Goal: Task Accomplishment & Management: Use online tool/utility

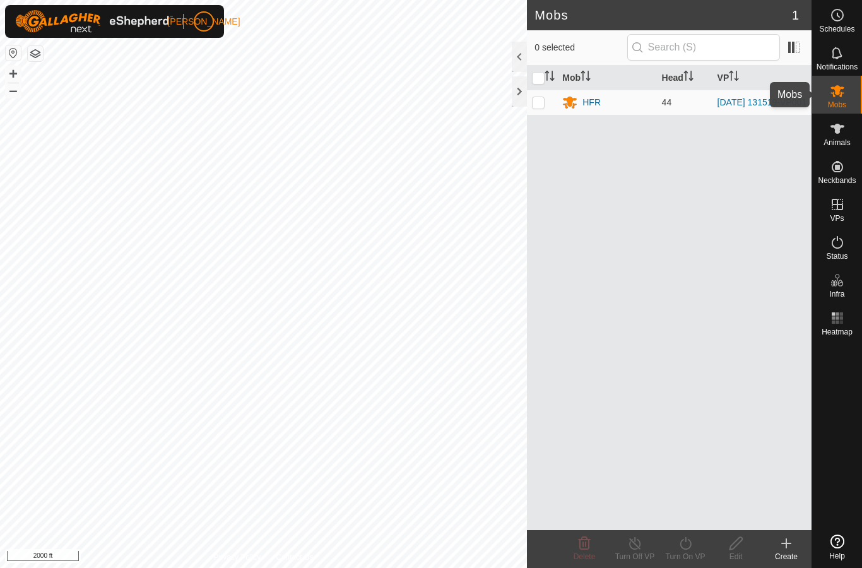
click at [842, 95] on icon at bounding box center [837, 90] width 15 height 15
click at [542, 106] on p-checkbox at bounding box center [538, 102] width 13 height 10
checkbox input "true"
click at [689, 546] on icon at bounding box center [685, 543] width 16 height 15
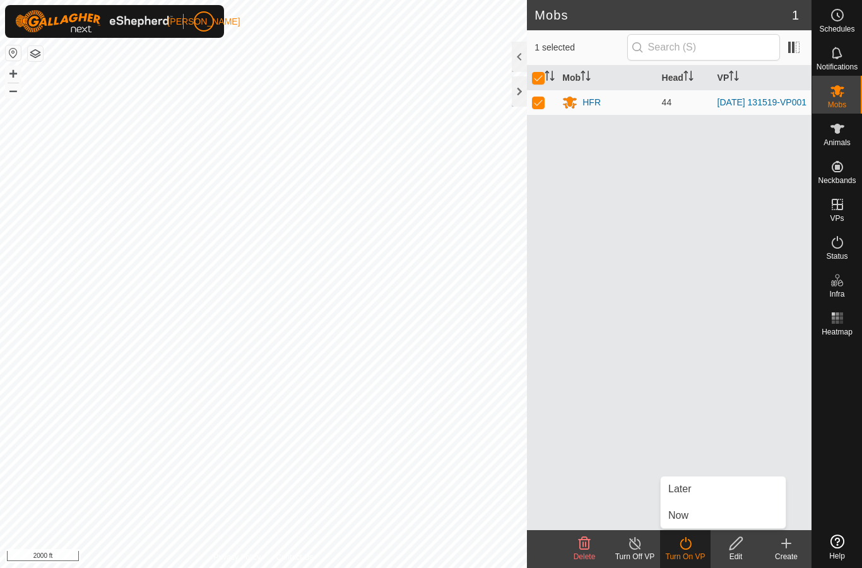
click at [701, 510] on link "Now" at bounding box center [722, 515] width 125 height 25
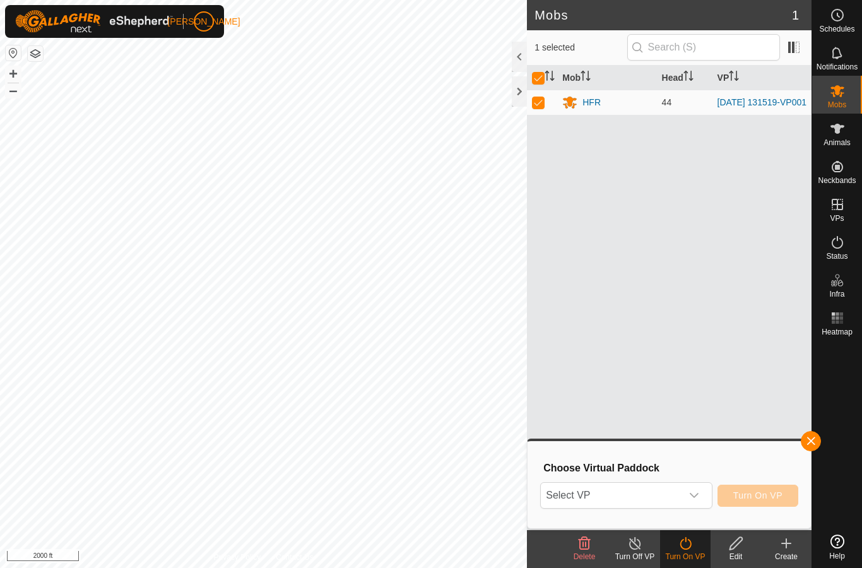
click at [688, 498] on div "dropdown trigger" at bounding box center [693, 495] width 25 height 25
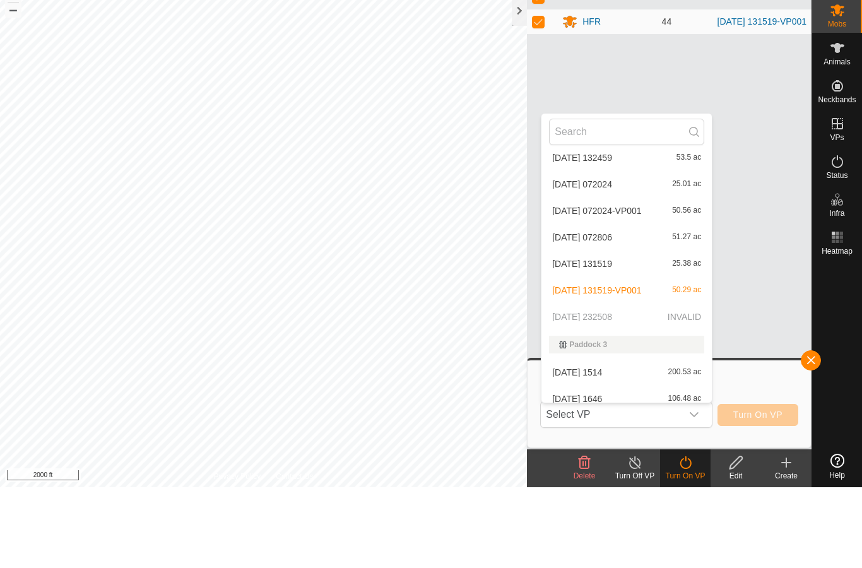
scroll to position [480, 0]
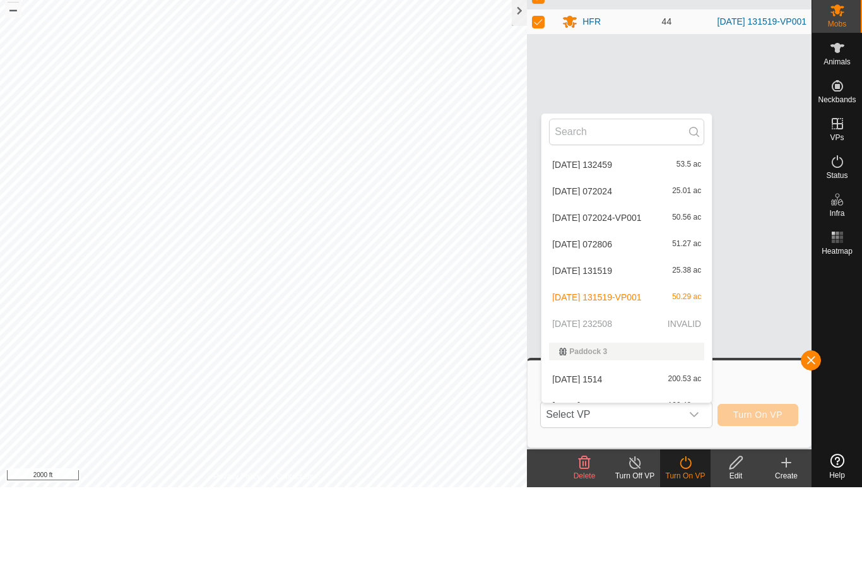
click at [623, 392] on p-selectitem "[DATE] 232508 INVALID" at bounding box center [626, 404] width 170 height 25
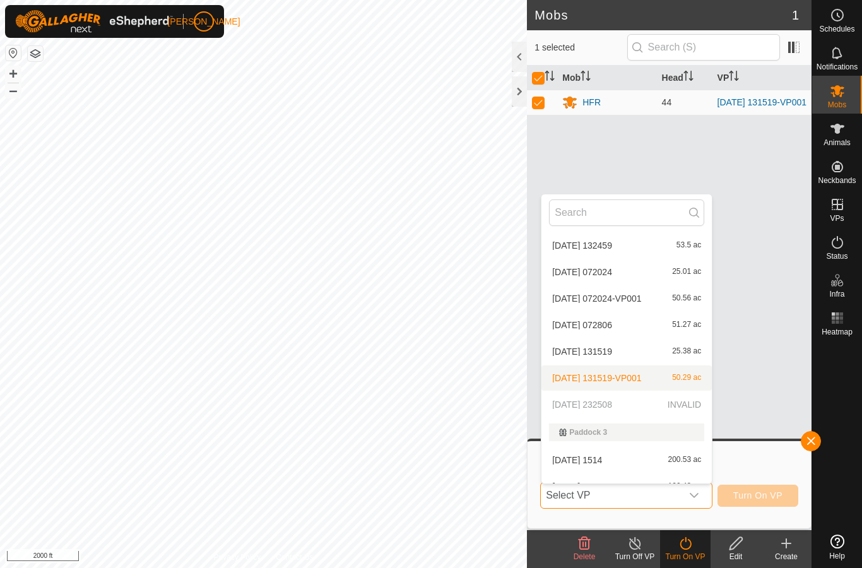
click at [618, 376] on span "[DATE] 131519-VP001" at bounding box center [596, 377] width 89 height 9
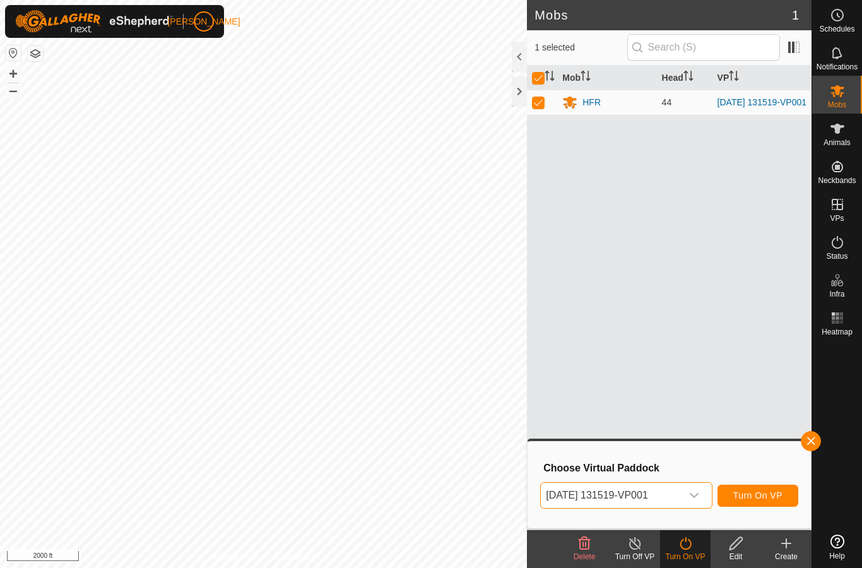
click at [695, 499] on icon "dropdown trigger" at bounding box center [694, 495] width 10 height 10
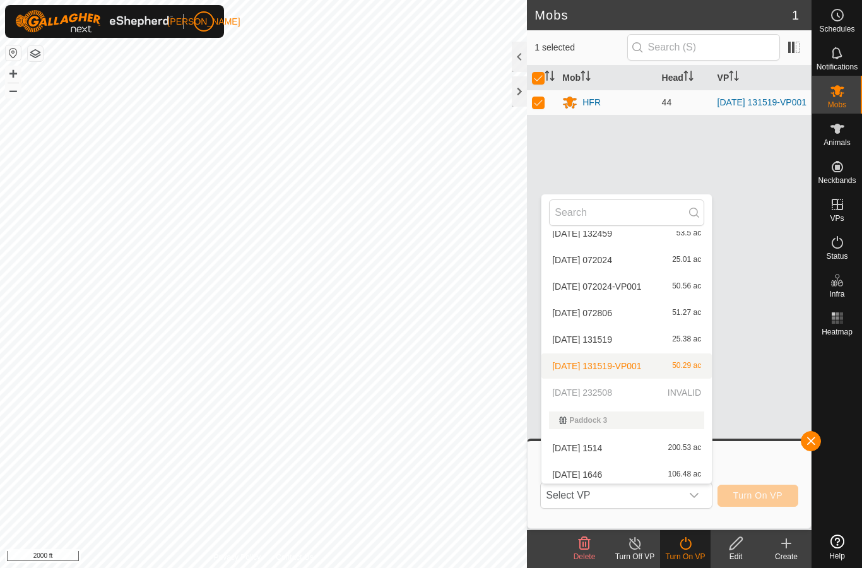
scroll to position [496, 0]
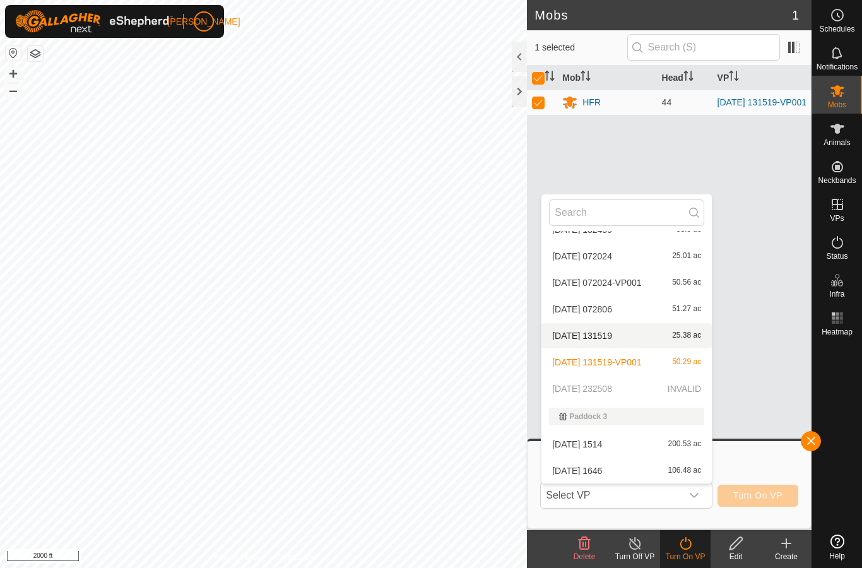
click at [638, 341] on div "[DATE] 131519 25.38 ac" at bounding box center [626, 335] width 155 height 15
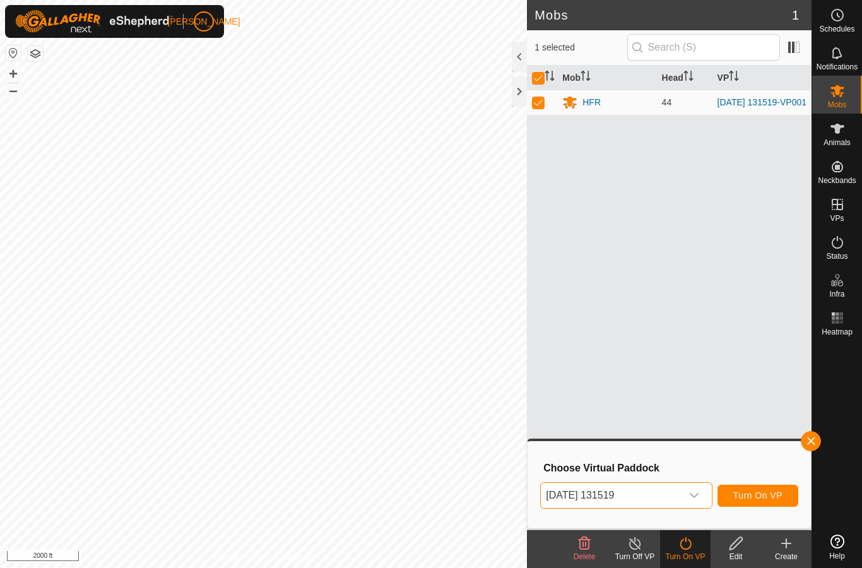
click at [700, 498] on div "dropdown trigger" at bounding box center [693, 495] width 25 height 25
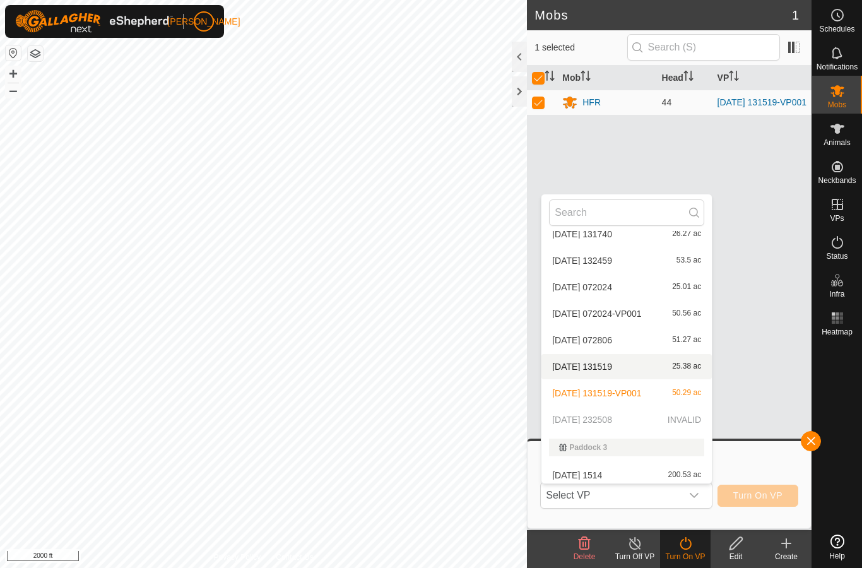
scroll to position [466, 0]
click at [612, 366] on span "[DATE] 131519" at bounding box center [582, 365] width 60 height 9
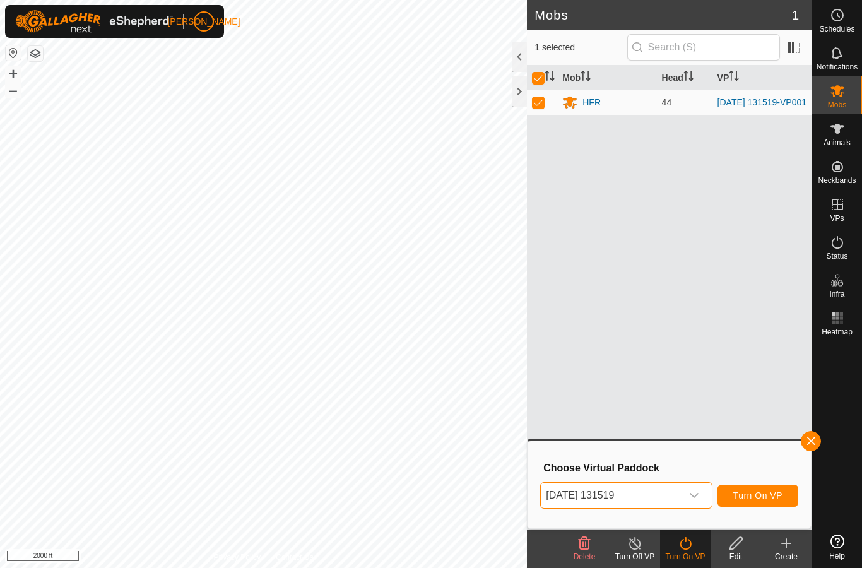
click at [679, 487] on span "[DATE] 131519" at bounding box center [611, 495] width 140 height 25
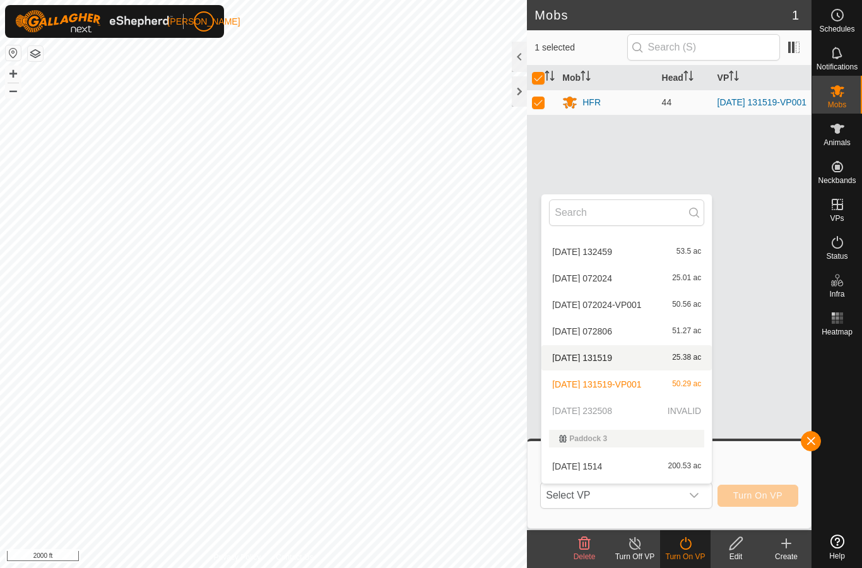
scroll to position [476, 0]
click at [659, 276] on div "[DATE] 072024 25.01 ac" at bounding box center [626, 276] width 155 height 15
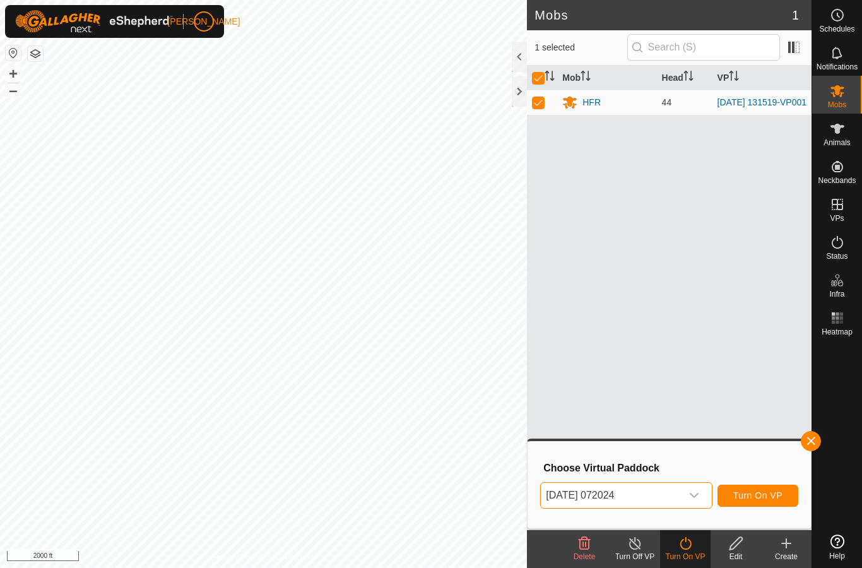
click at [636, 492] on span "[DATE] 072024" at bounding box center [611, 495] width 140 height 25
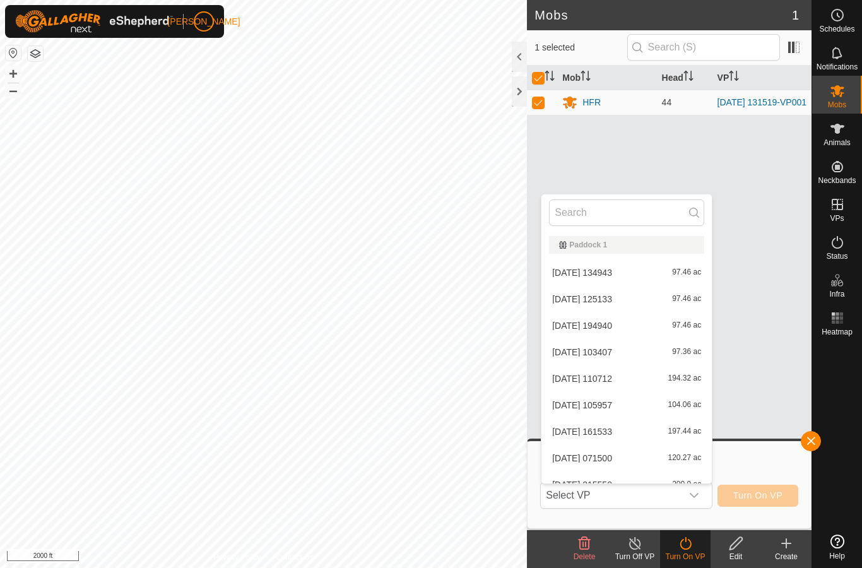
scroll to position [281, 0]
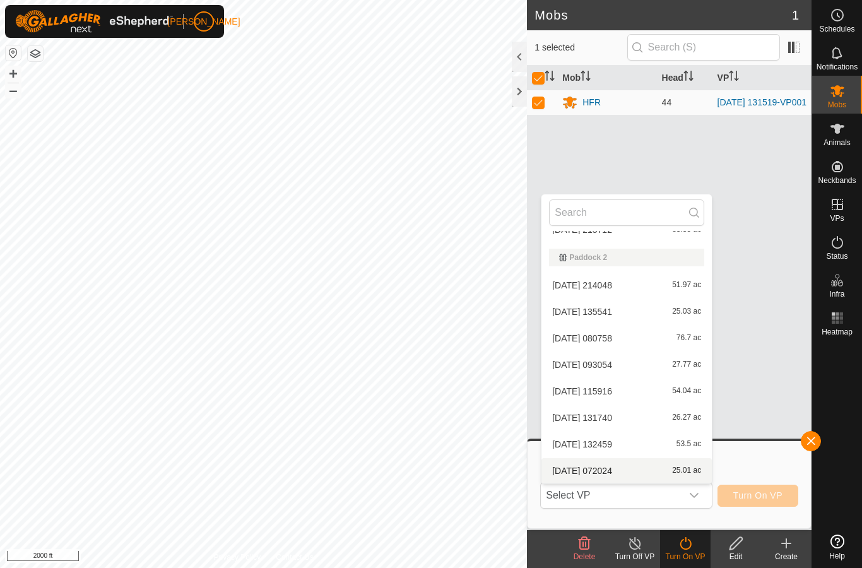
click at [691, 494] on icon "dropdown trigger" at bounding box center [694, 495] width 10 height 10
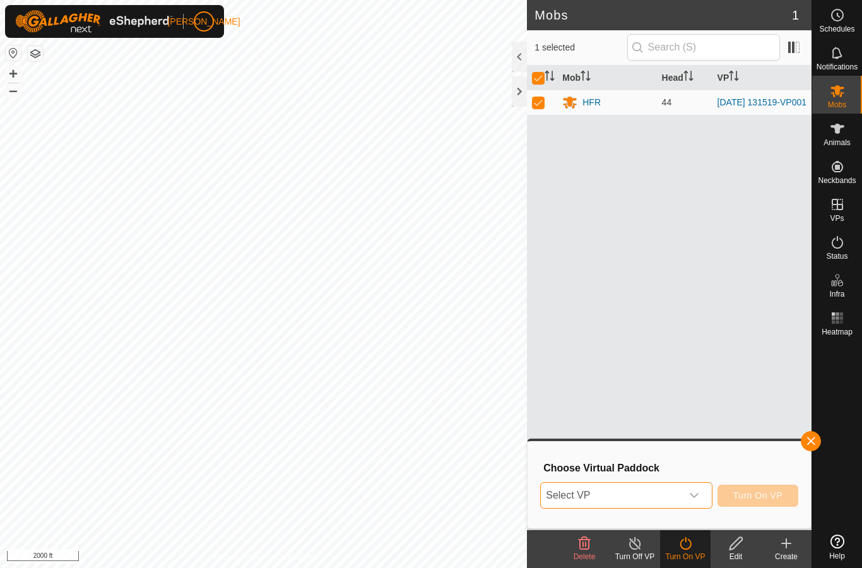
click at [694, 505] on div "dropdown trigger" at bounding box center [693, 495] width 25 height 25
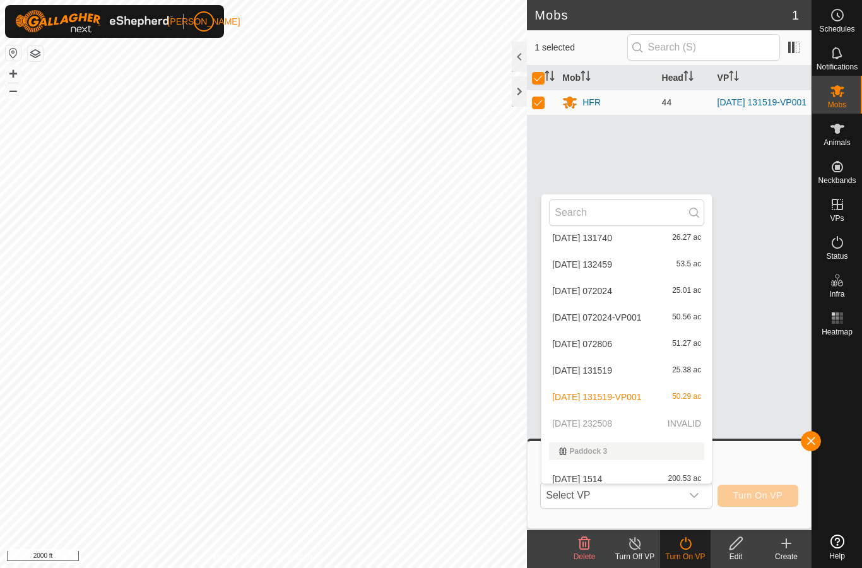
scroll to position [471, 0]
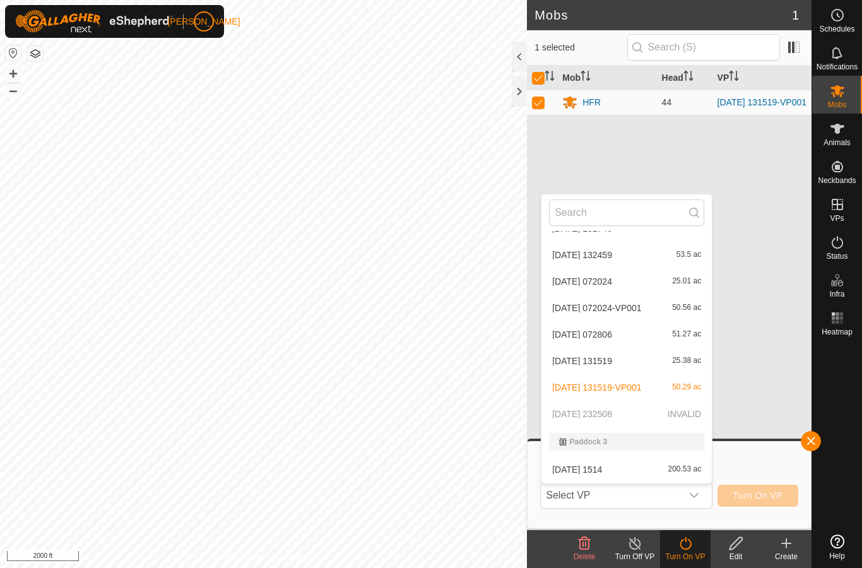
click at [637, 415] on p-selectitem "[DATE] 232508 INVALID" at bounding box center [626, 413] width 170 height 25
click at [637, 414] on p-selectitem "[DATE] 232508 INVALID" at bounding box center [626, 413] width 170 height 25
click at [640, 417] on p-selectitem "[DATE] 232508 INVALID" at bounding box center [626, 413] width 170 height 25
click at [681, 418] on p-selectitem "[DATE] 232508 INVALID" at bounding box center [626, 413] width 170 height 25
click at [618, 410] on p-selectitem "[DATE] 232508 INVALID" at bounding box center [626, 413] width 170 height 25
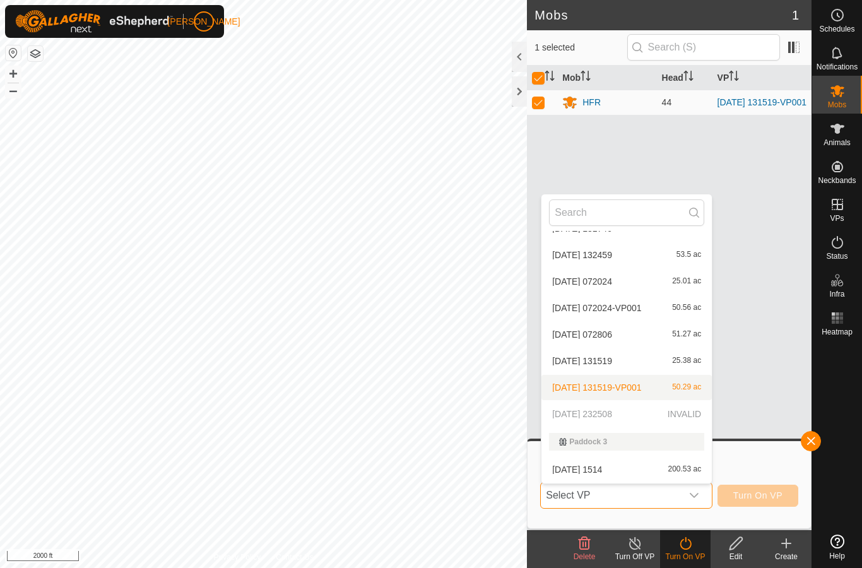
click at [629, 387] on span "[DATE] 131519-VP001" at bounding box center [596, 387] width 89 height 9
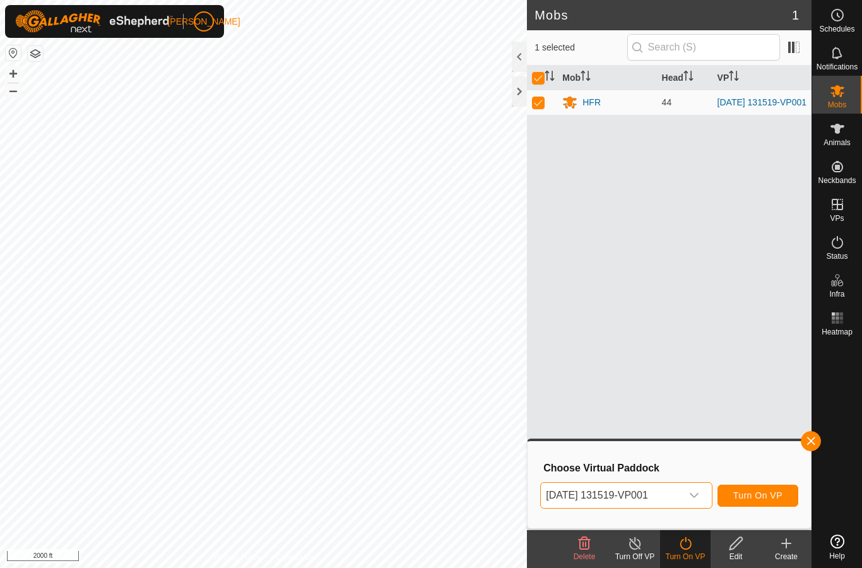
click at [693, 505] on div "dropdown trigger" at bounding box center [693, 495] width 25 height 25
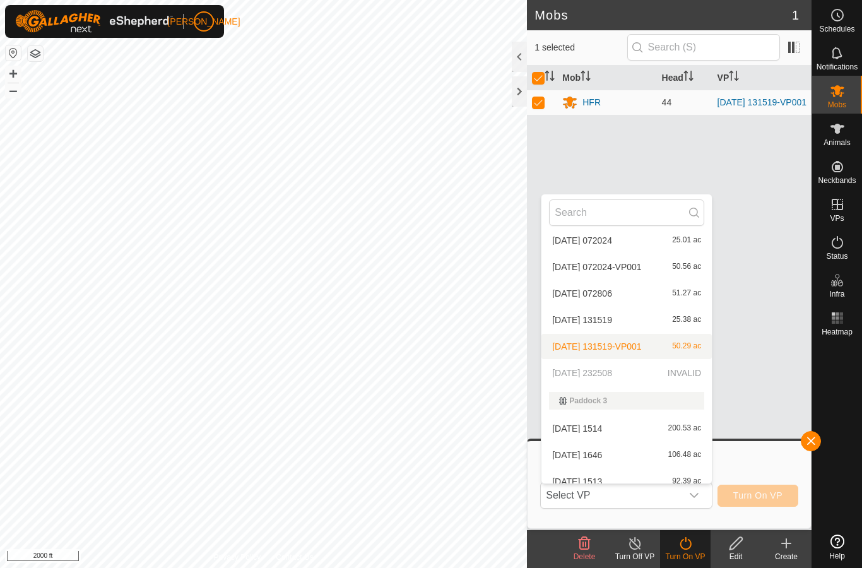
scroll to position [516, 0]
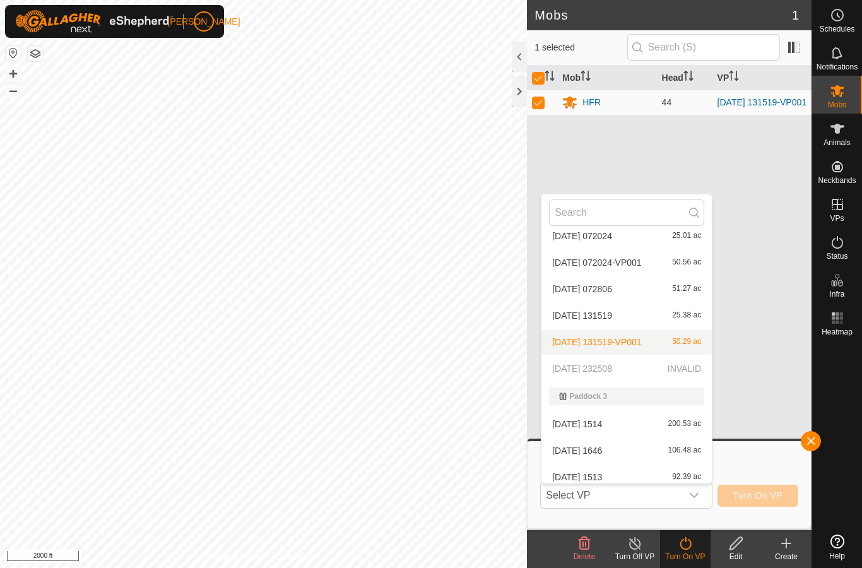
click at [689, 376] on p-selectitem "[DATE] 232508 INVALID" at bounding box center [626, 368] width 170 height 25
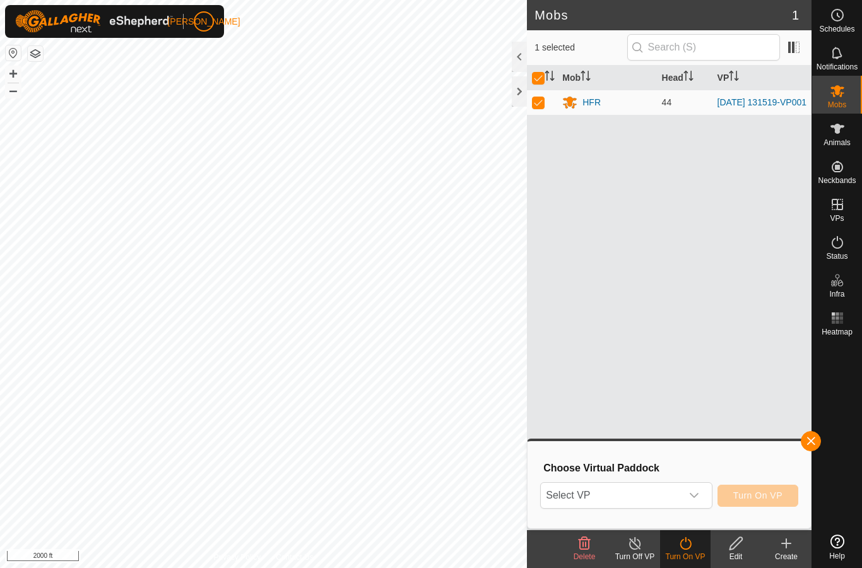
click at [811, 440] on span "button" at bounding box center [811, 441] width 10 height 10
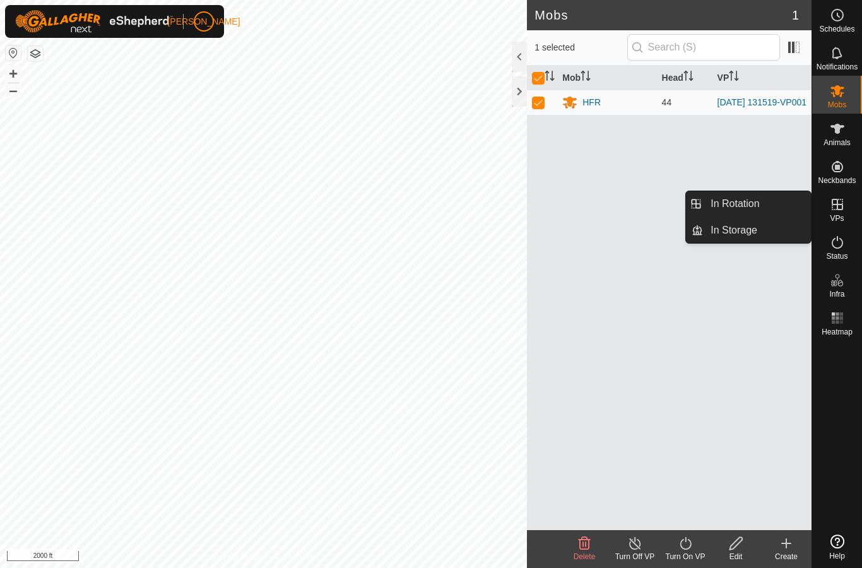
click at [768, 205] on link "In Rotation" at bounding box center [757, 203] width 108 height 25
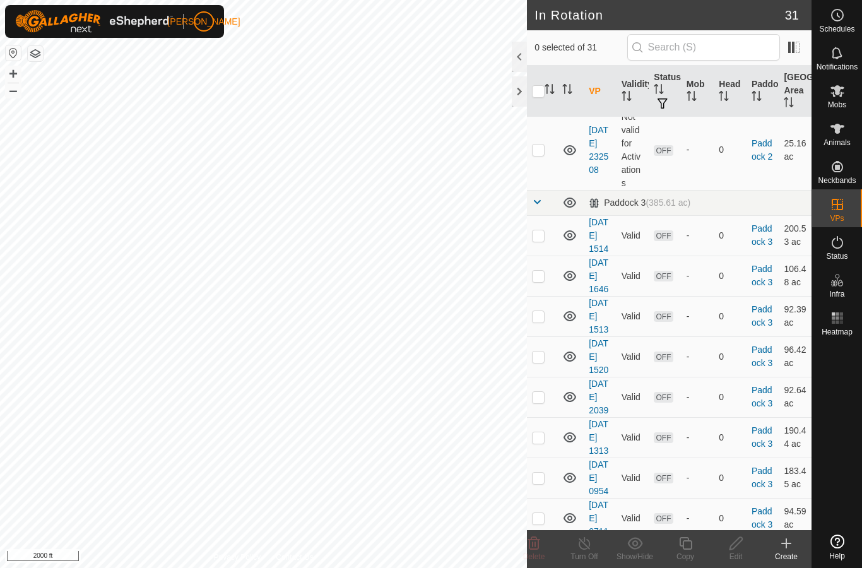
scroll to position [1315, 0]
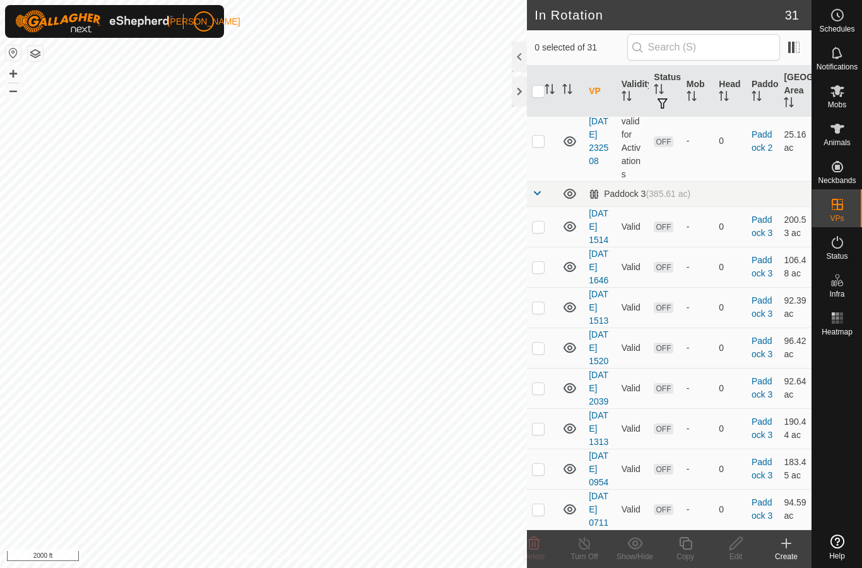
click at [543, 146] on p-checkbox at bounding box center [538, 141] width 13 height 10
checkbox input "true"
click at [740, 553] on div "Edit" at bounding box center [735, 556] width 50 height 11
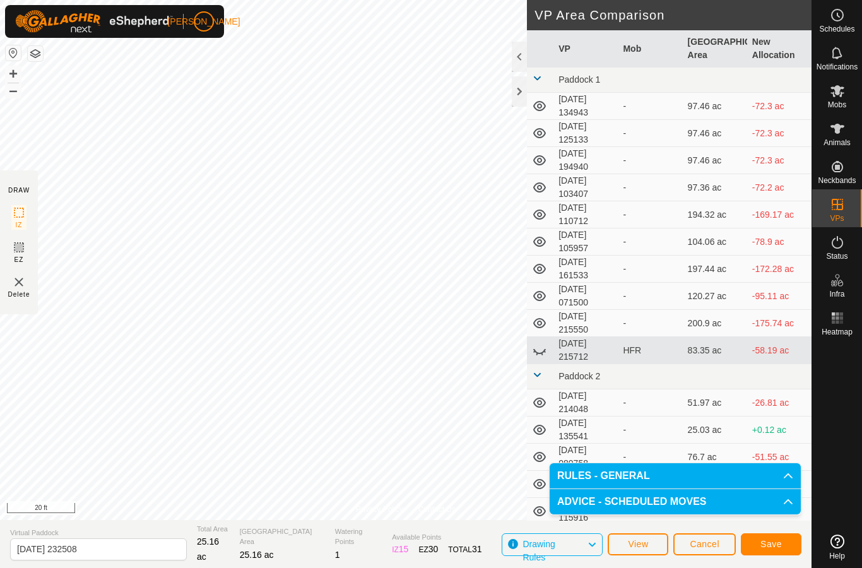
click at [775, 545] on span "Save" at bounding box center [770, 544] width 21 height 10
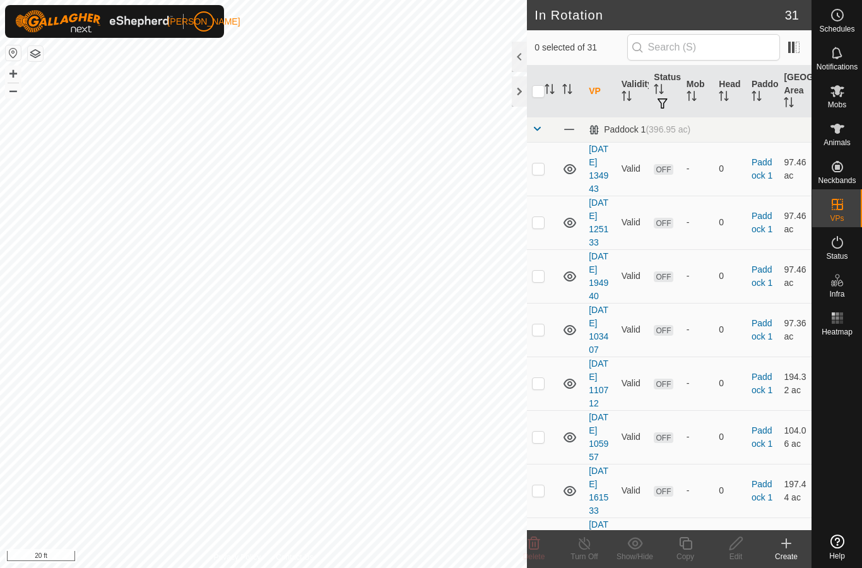
click at [519, 93] on div at bounding box center [519, 91] width 15 height 30
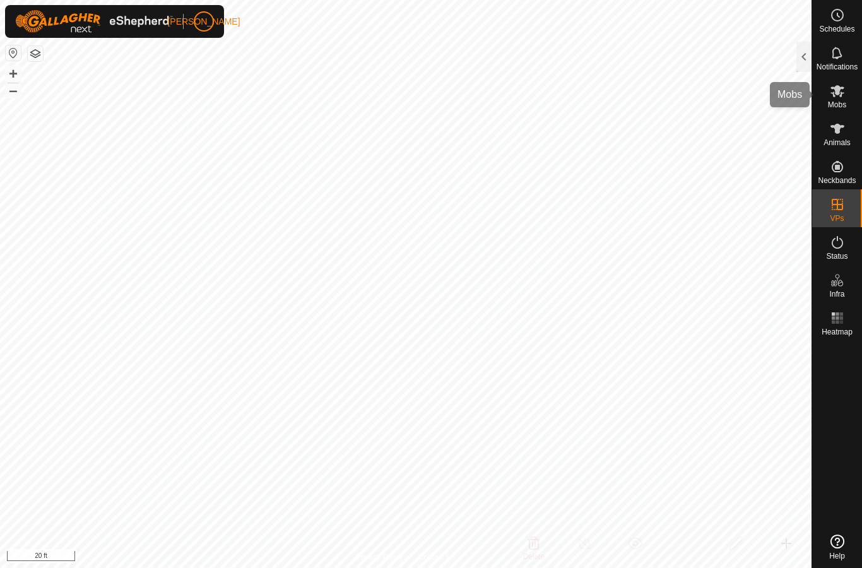
click at [838, 106] on span "Mobs" at bounding box center [837, 105] width 18 height 8
click at [809, 59] on div at bounding box center [803, 57] width 15 height 30
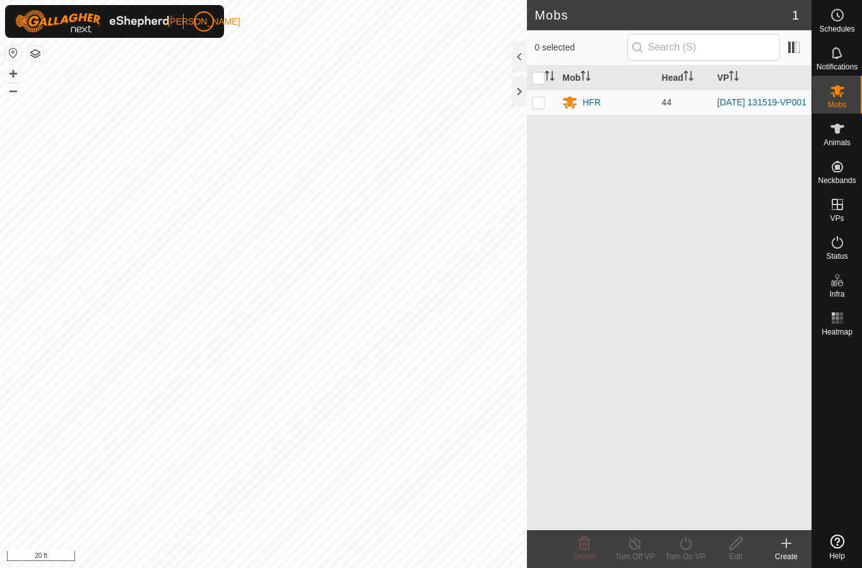
click at [542, 105] on p-checkbox at bounding box center [538, 102] width 13 height 10
checkbox input "true"
click at [693, 546] on icon at bounding box center [685, 543] width 16 height 15
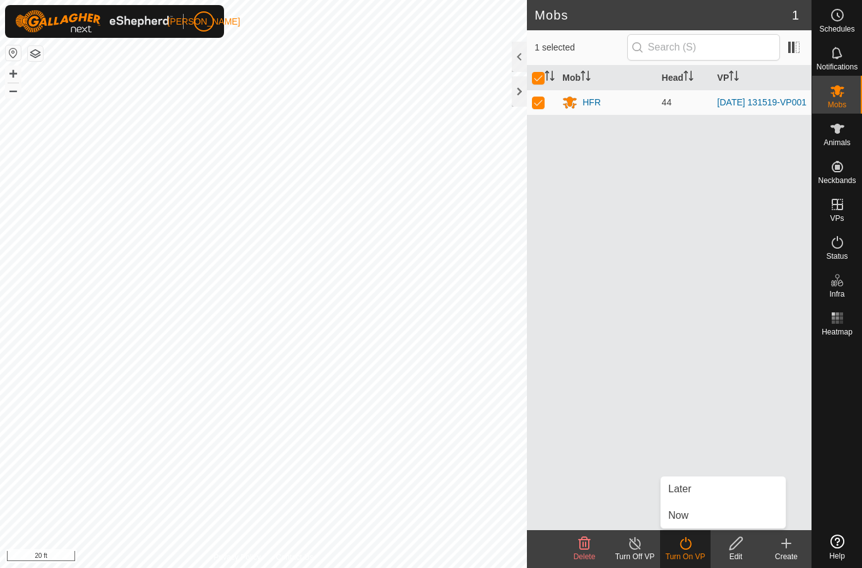
click at [688, 489] on span "Later" at bounding box center [679, 488] width 23 height 15
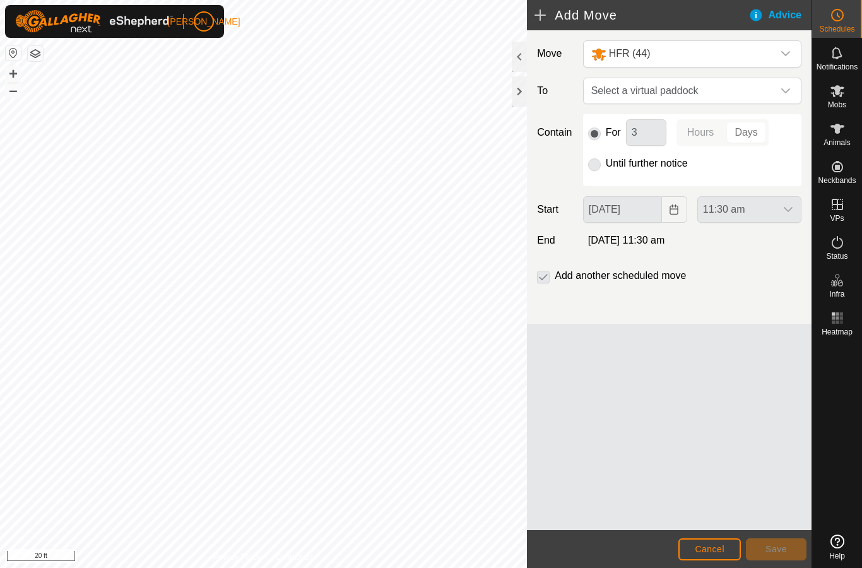
click at [717, 544] on span "Cancel" at bounding box center [710, 549] width 30 height 10
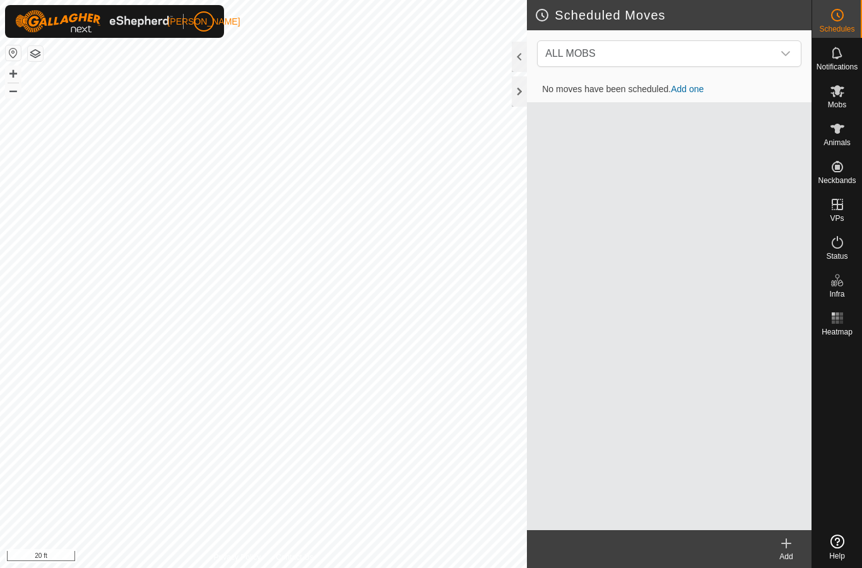
click at [522, 97] on div at bounding box center [519, 91] width 15 height 30
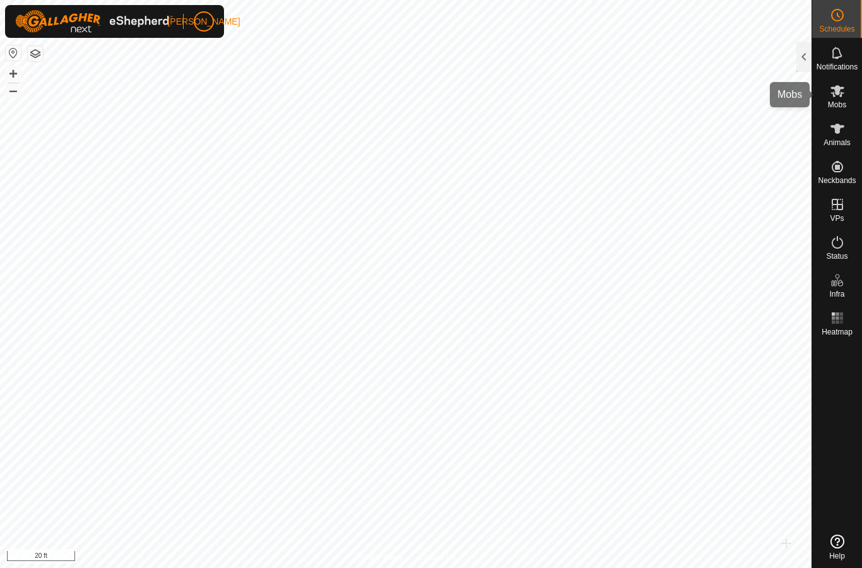
click at [833, 105] on span "Mobs" at bounding box center [837, 105] width 18 height 8
click at [806, 66] on div at bounding box center [803, 57] width 15 height 30
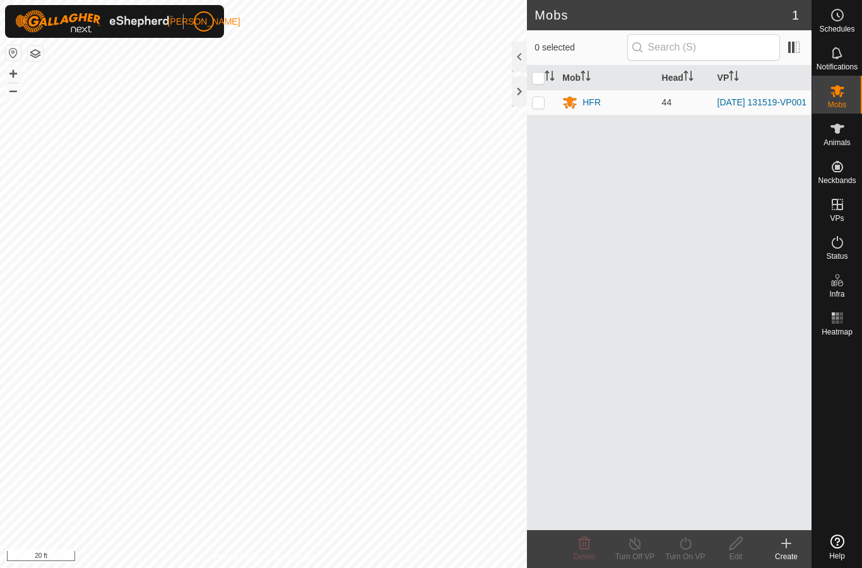
click at [539, 100] on p-checkbox at bounding box center [538, 102] width 13 height 10
checkbox input "true"
click at [692, 548] on icon at bounding box center [685, 543] width 16 height 15
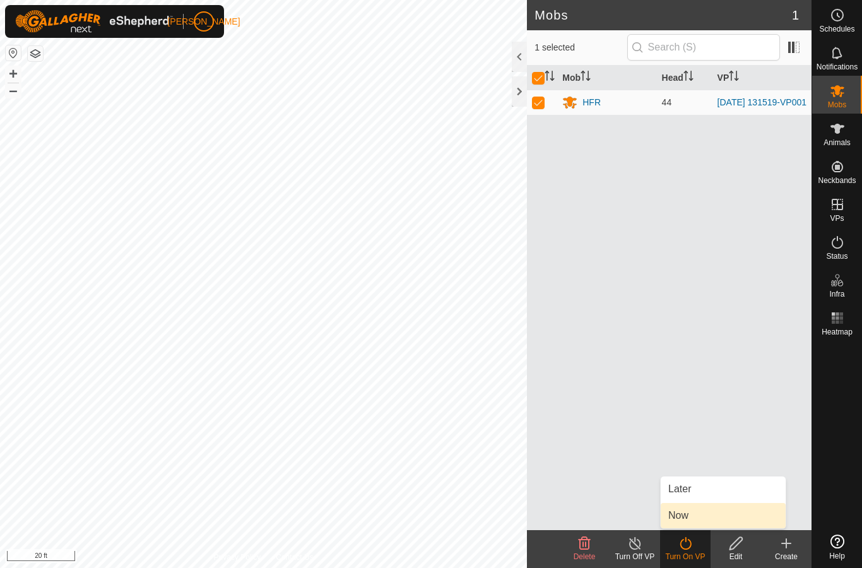
click at [688, 516] on span "Now" at bounding box center [678, 515] width 20 height 15
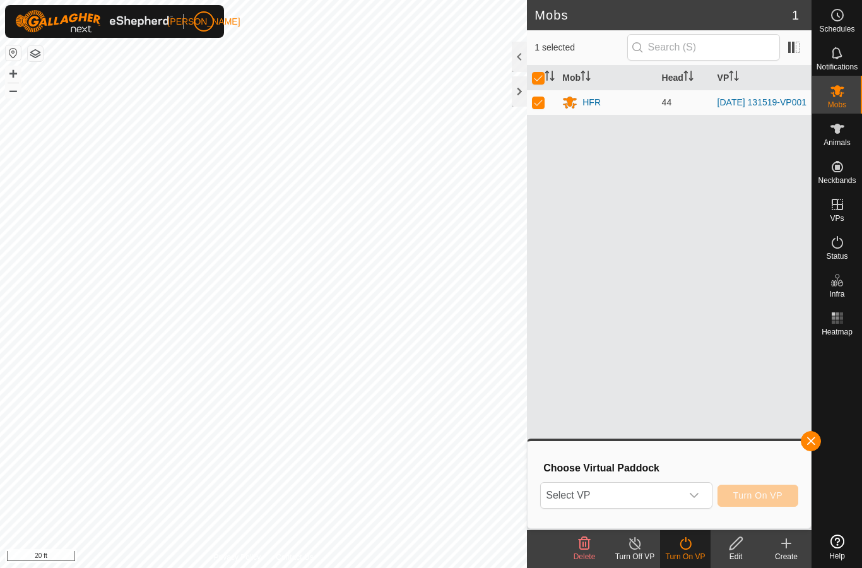
click at [695, 496] on icon "dropdown trigger" at bounding box center [694, 495] width 10 height 10
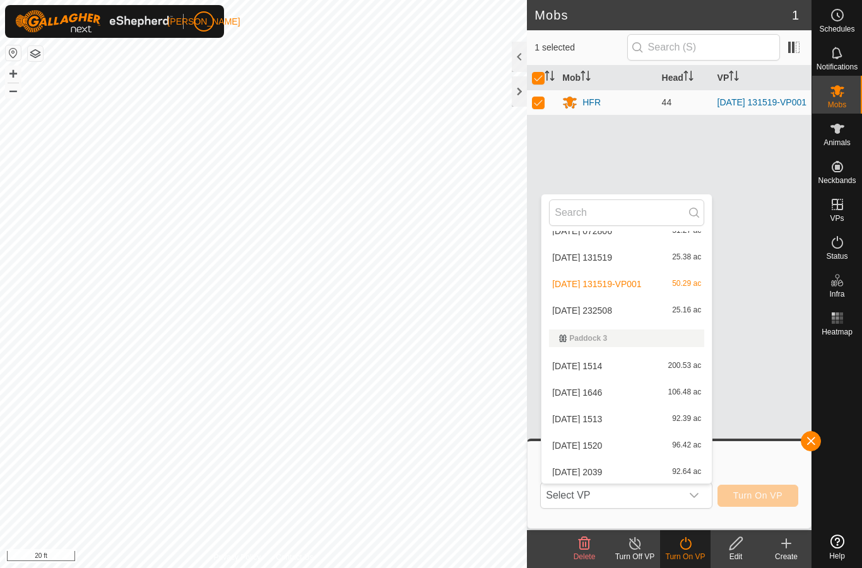
scroll to position [559, 0]
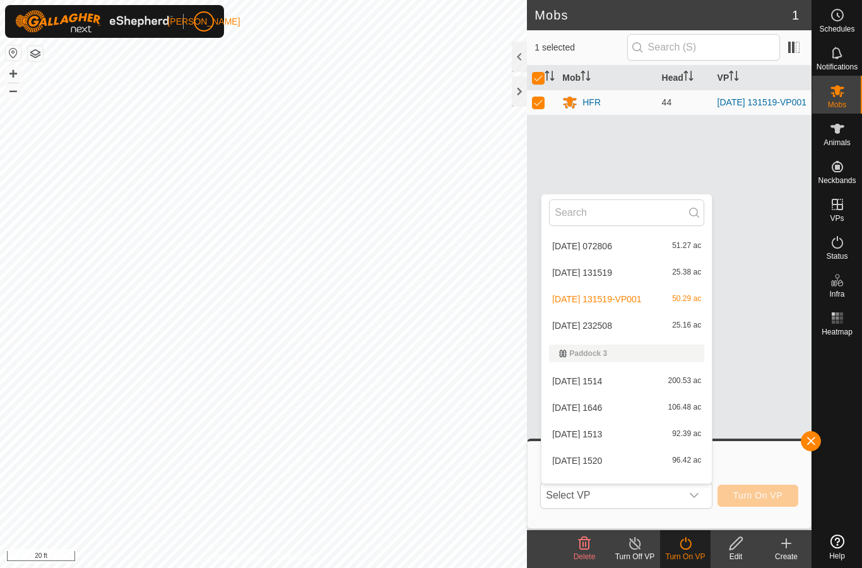
click at [612, 329] on span "[DATE] 232508" at bounding box center [582, 325] width 60 height 9
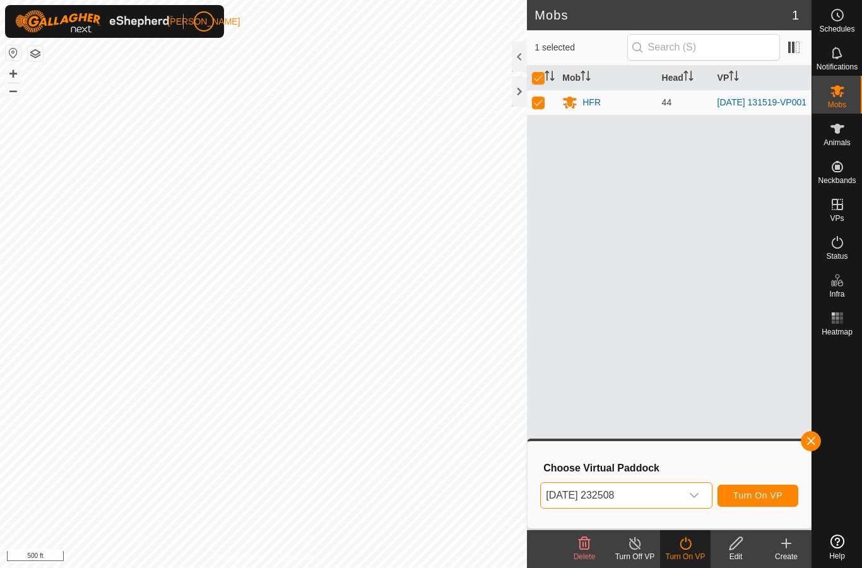
click at [778, 495] on span "Turn On VP" at bounding box center [757, 495] width 49 height 10
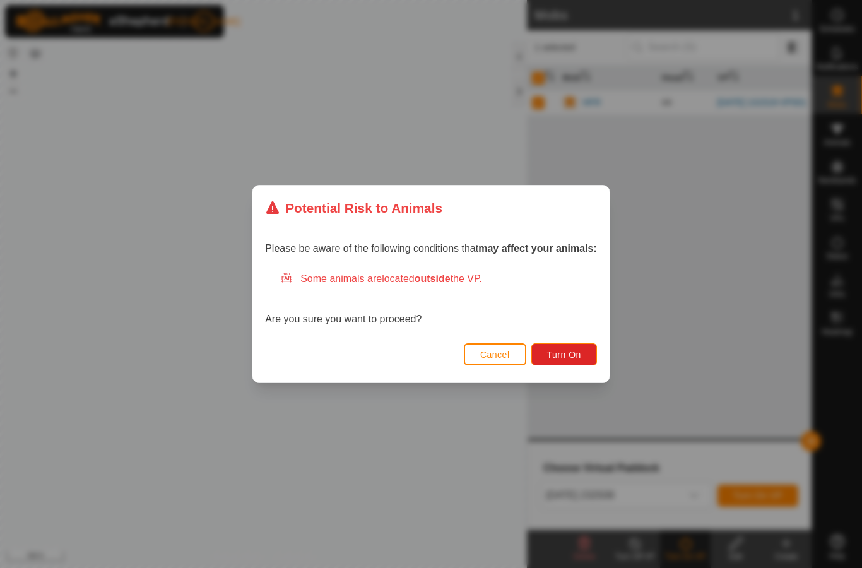
click at [577, 353] on span "Turn On" at bounding box center [564, 354] width 34 height 10
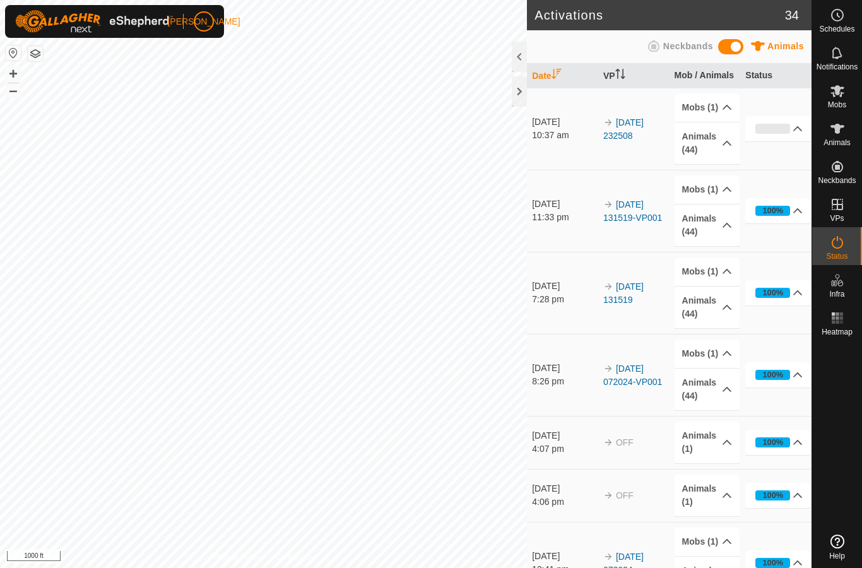
click at [520, 94] on div at bounding box center [519, 91] width 15 height 30
